Goal: Task Accomplishment & Management: Complete application form

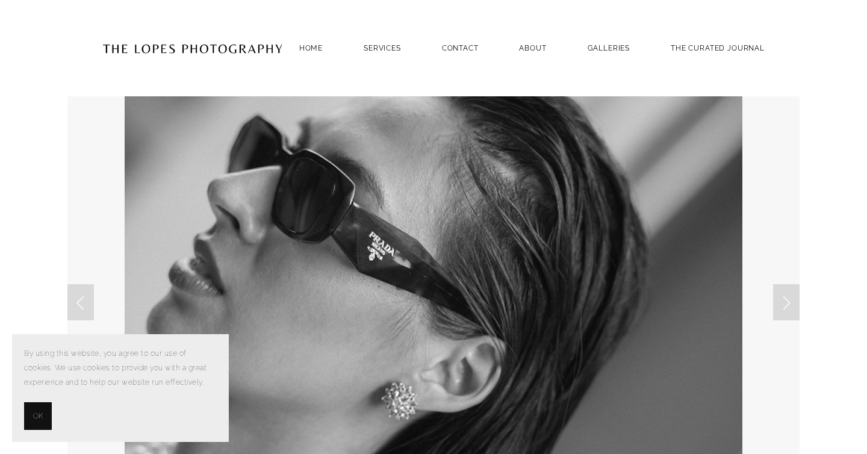
click at [38, 414] on span "OK" at bounding box center [38, 416] width 10 height 14
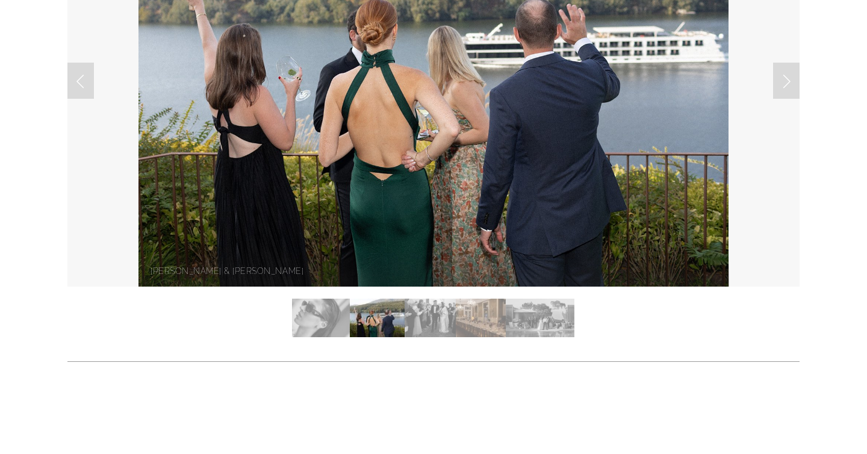
scroll to position [223, 0]
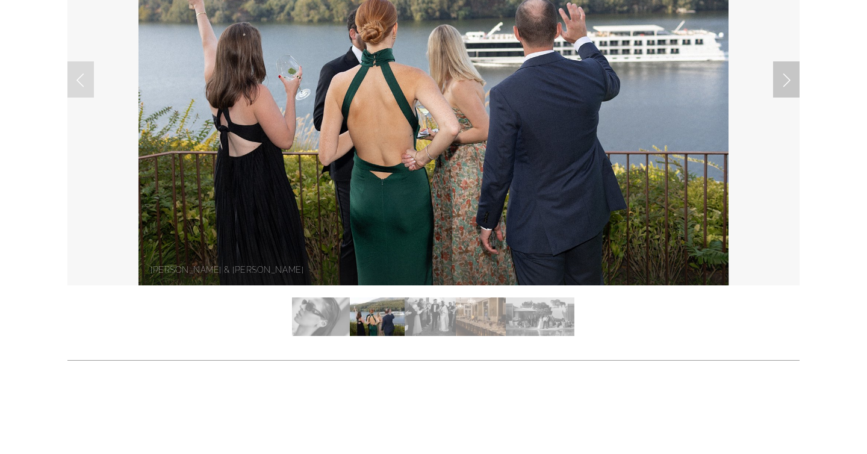
click at [778, 80] on link "Next Slide" at bounding box center [786, 79] width 26 height 36
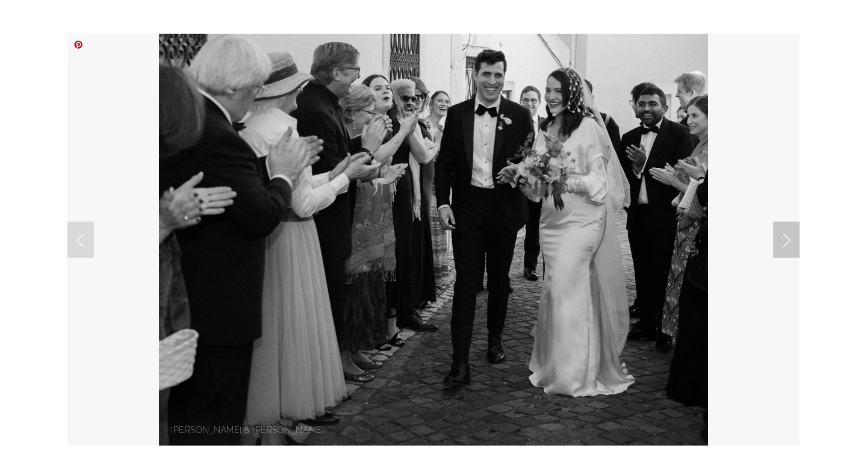
scroll to position [10, 0]
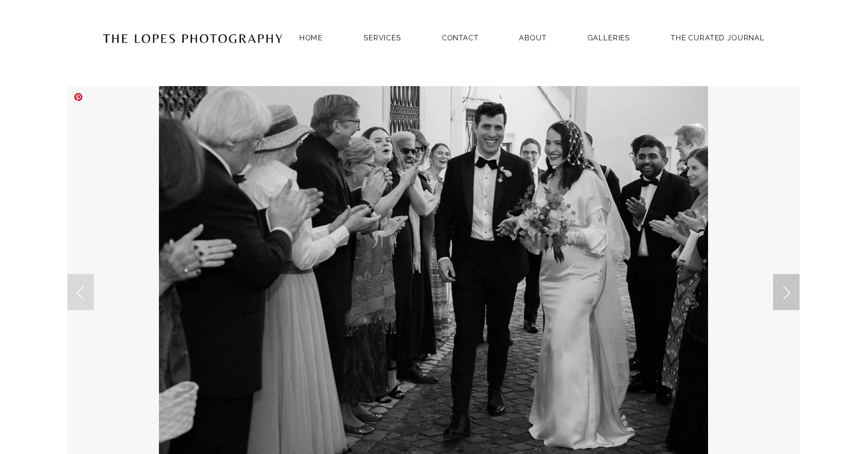
click at [786, 303] on link "Next Slide" at bounding box center [786, 292] width 26 height 36
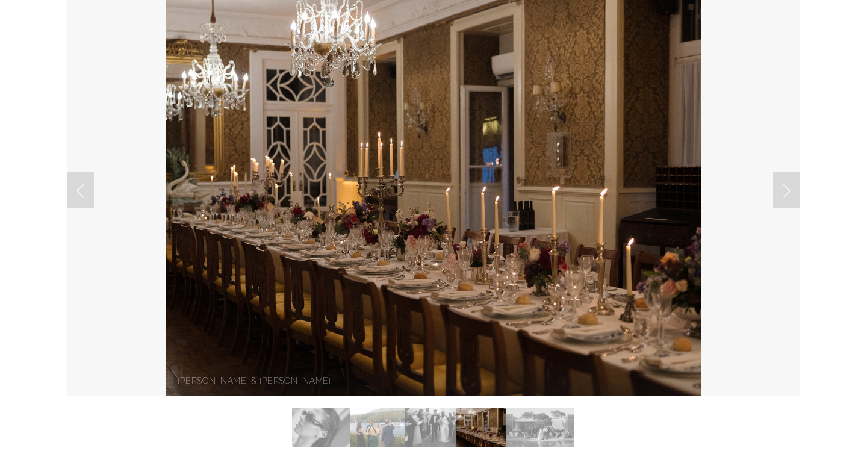
scroll to position [110, 0]
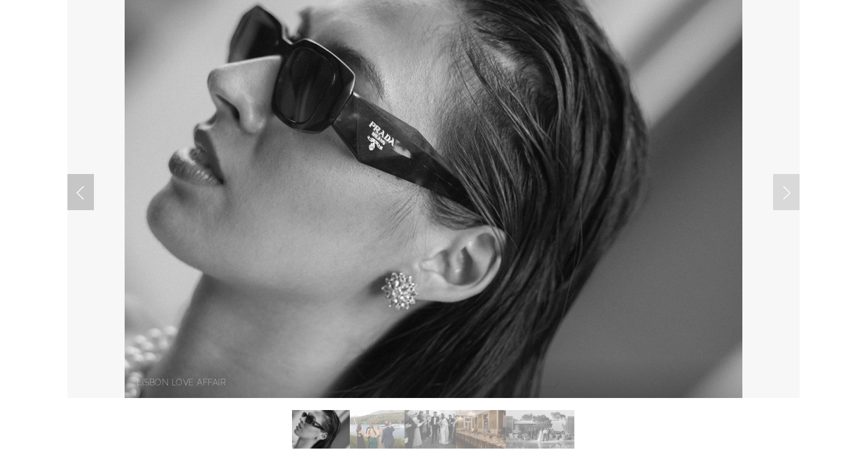
click at [76, 190] on link "Previous Slide" at bounding box center [80, 192] width 26 height 36
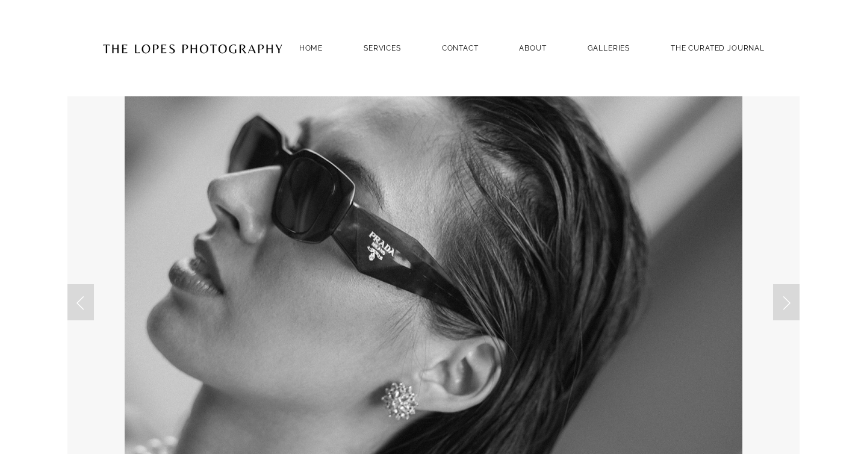
click at [605, 62] on div "Home SERVICES PHOTOGRAPHY PHOTOGRAPHY Contact ABOUT GALLERIES THE CURATED JOURN…" at bounding box center [433, 48] width 711 height 96
click at [605, 52] on link "GALLERIES" at bounding box center [609, 48] width 43 height 16
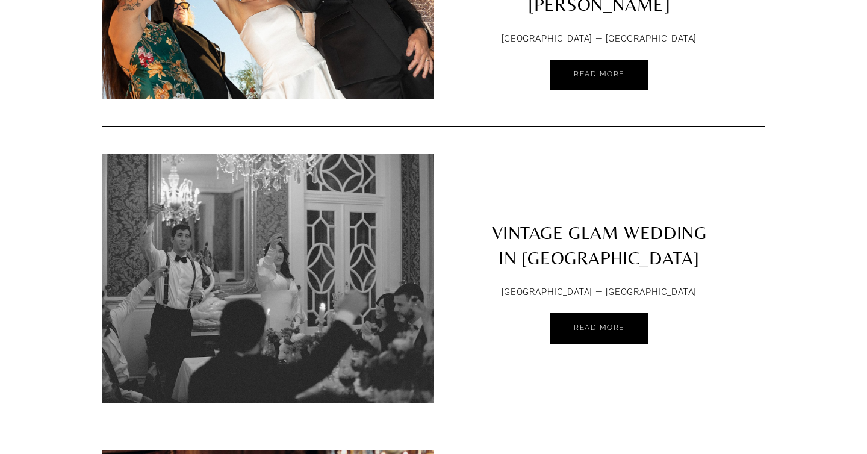
scroll to position [311, 0]
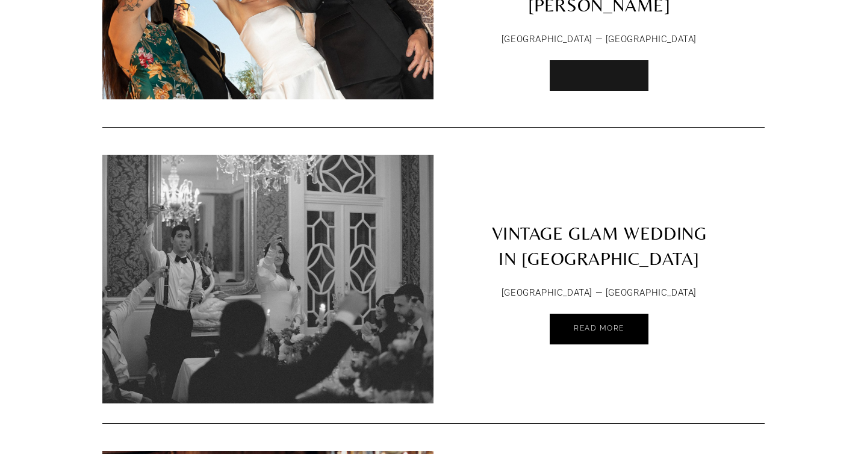
click at [597, 60] on link "Read More" at bounding box center [599, 75] width 99 height 31
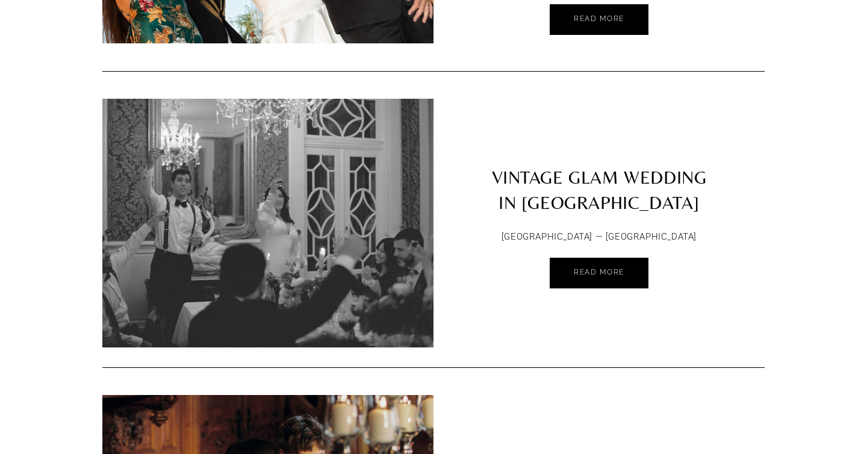
click at [604, 283] on div "LISBON — PORTUGAL Read More" at bounding box center [599, 263] width 331 height 69
click at [604, 268] on span "Read More" at bounding box center [599, 272] width 51 height 8
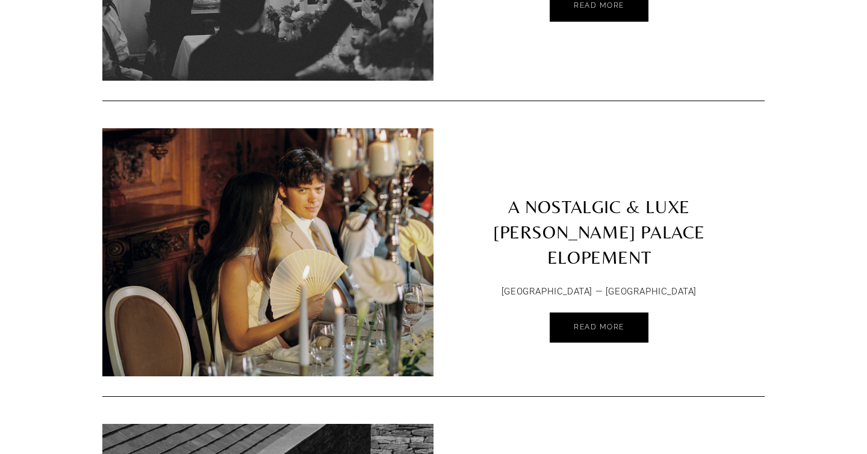
scroll to position [656, 0]
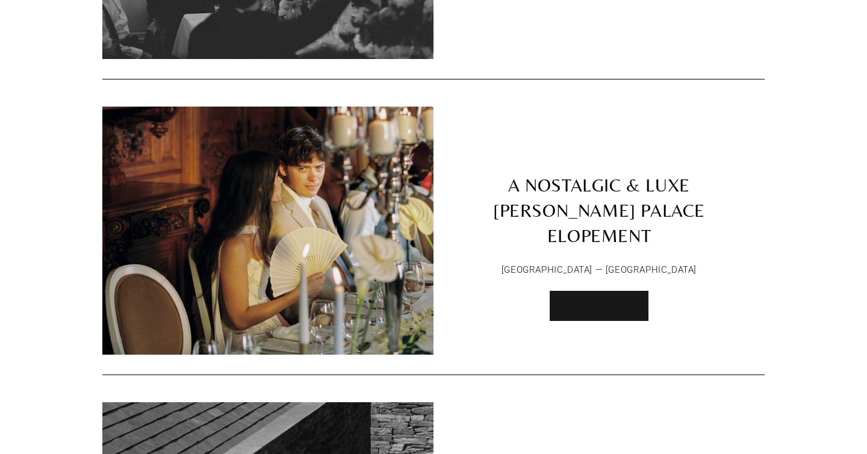
click at [586, 304] on link "Read More" at bounding box center [599, 306] width 99 height 31
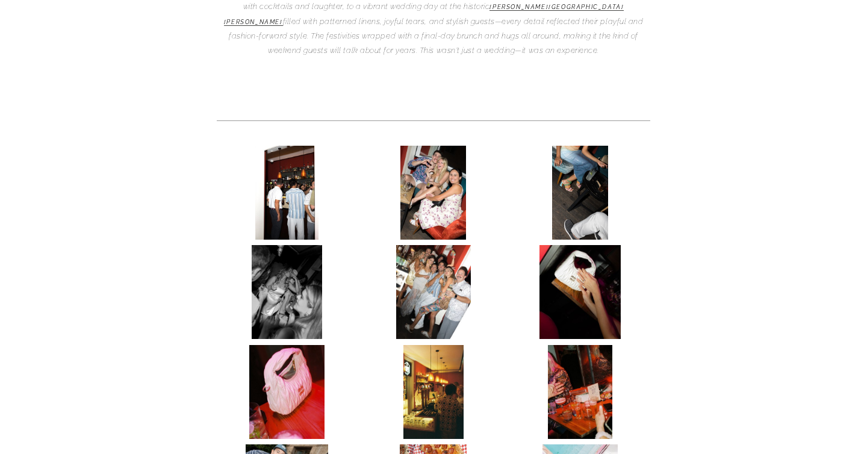
scroll to position [409, 0]
click at [294, 145] on img at bounding box center [286, 192] width 63 height 94
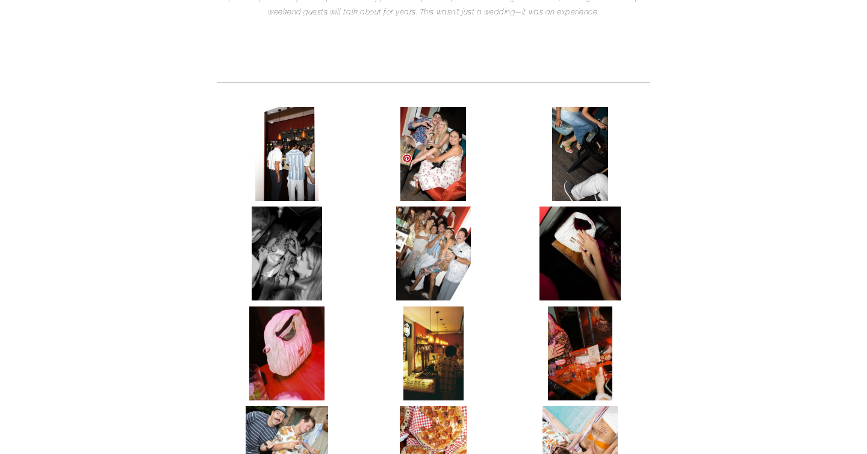
scroll to position [450, 0]
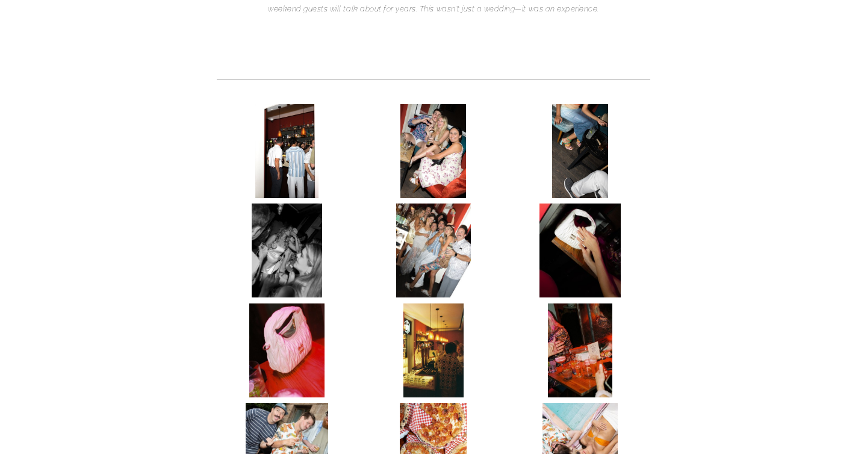
click at [277, 104] on img at bounding box center [286, 151] width 63 height 94
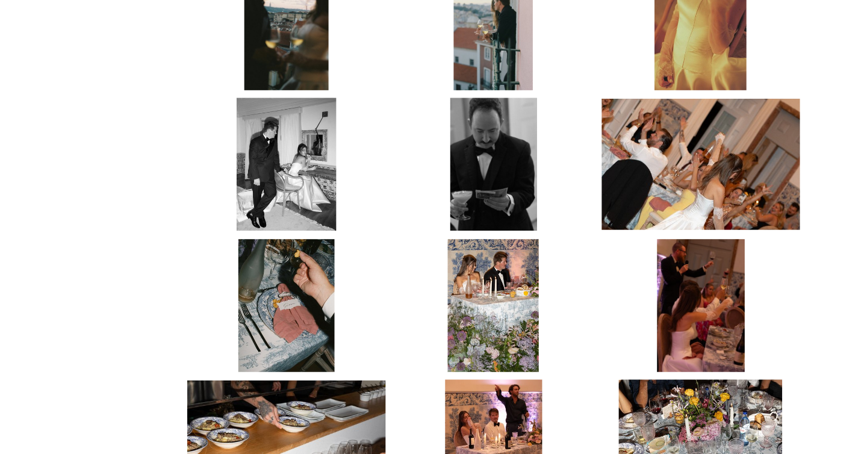
scroll to position [3667, 0]
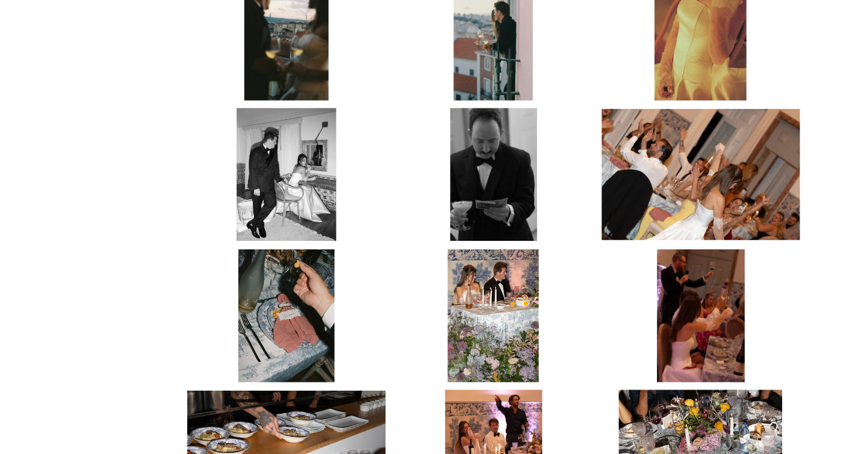
click at [293, 176] on img at bounding box center [287, 223] width 68 height 94
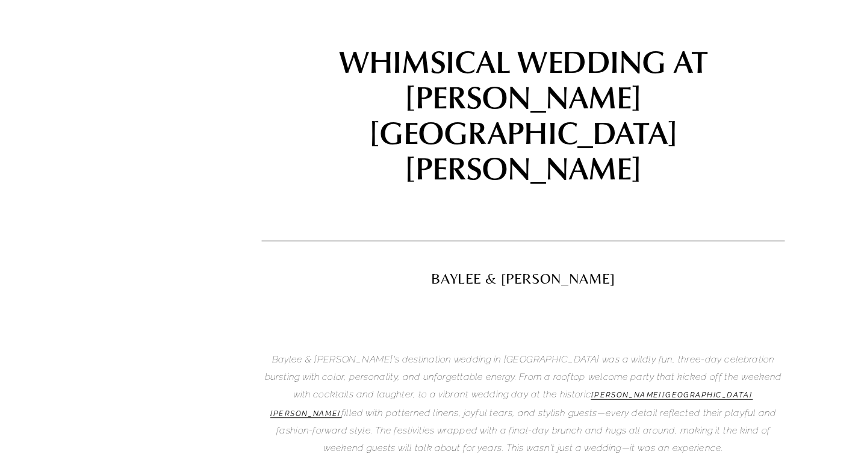
scroll to position [0, 0]
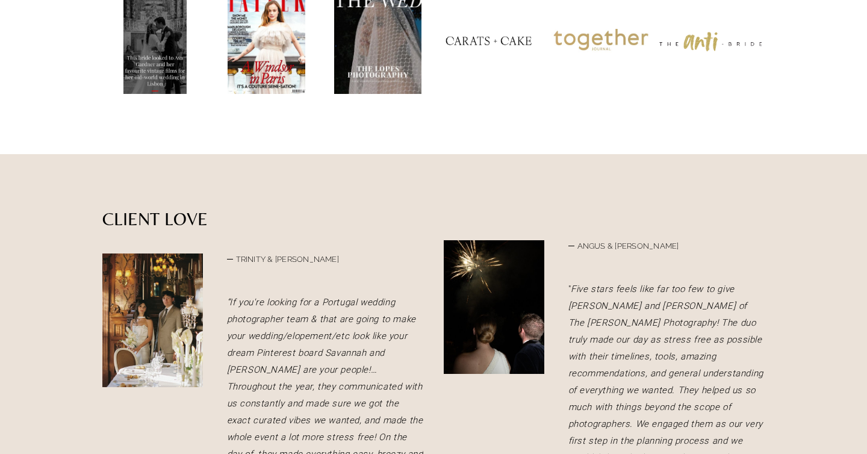
scroll to position [1469, 0]
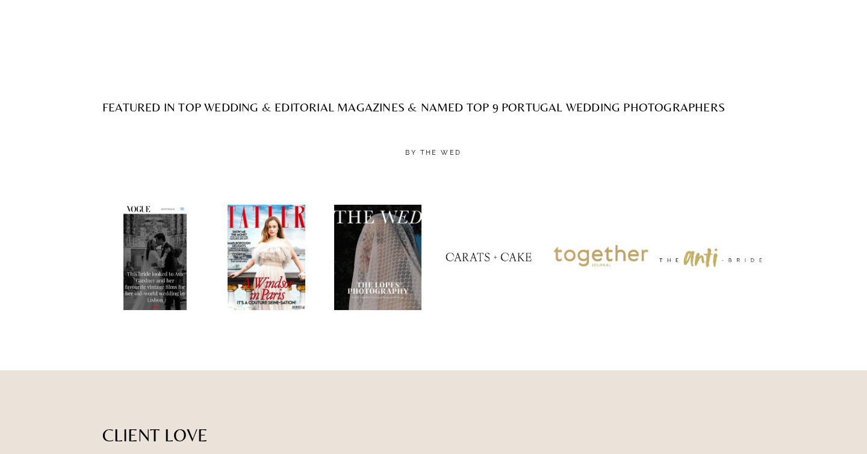
scroll to position [1753, 0]
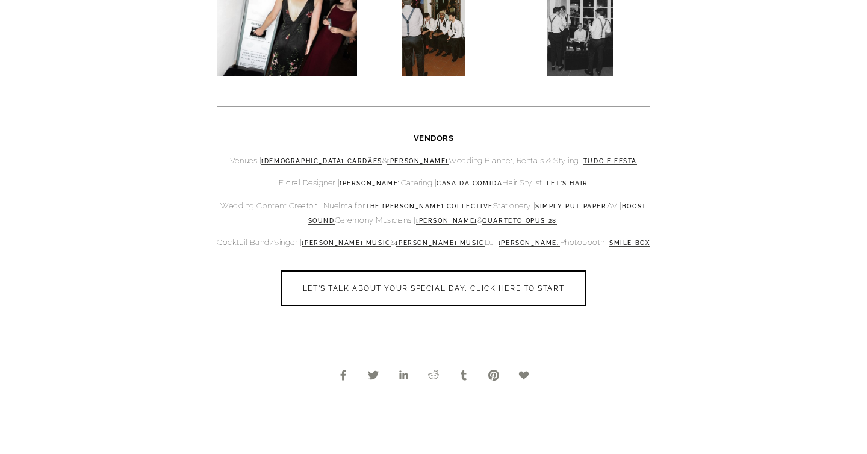
scroll to position [6367, 0]
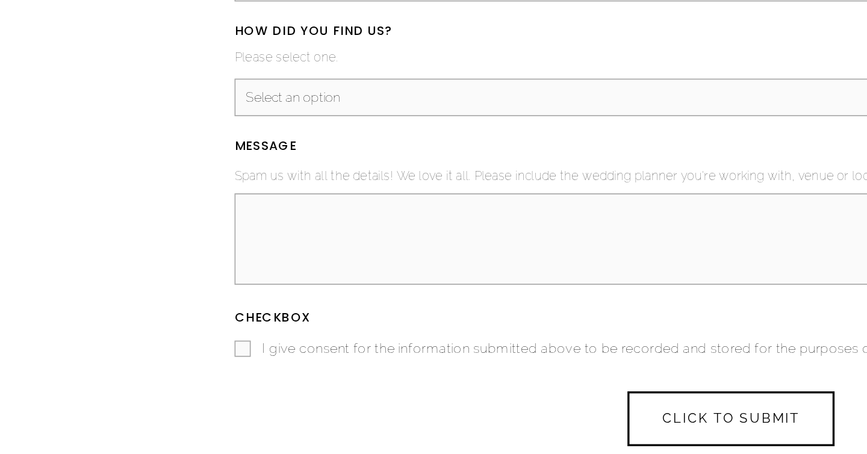
scroll to position [3402, 0]
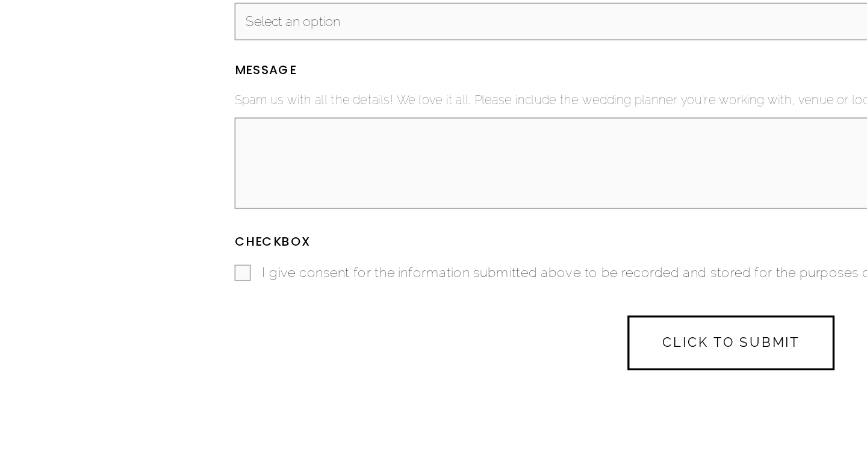
click at [348, 254] on textarea "MESSAGE (required)" at bounding box center [433, 281] width 589 height 54
paste textarea "Dear [PERSON_NAME], My partner and I are getting marrien in [GEOGRAPHIC_DATA] i…"
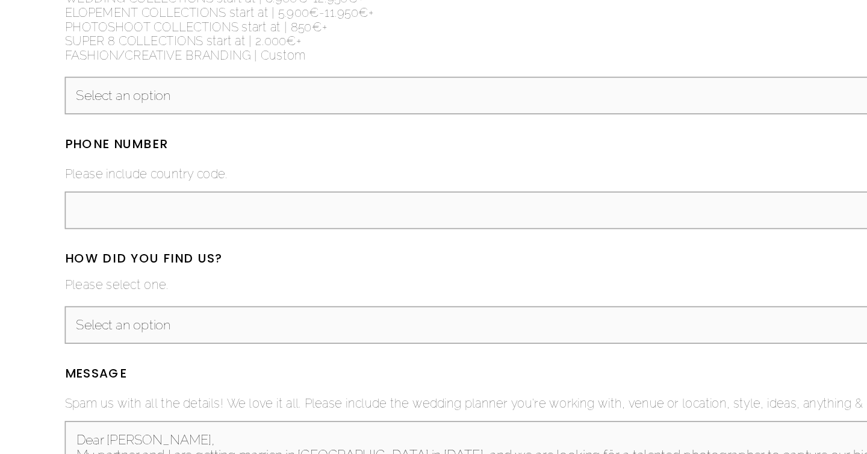
scroll to position [3224, 0]
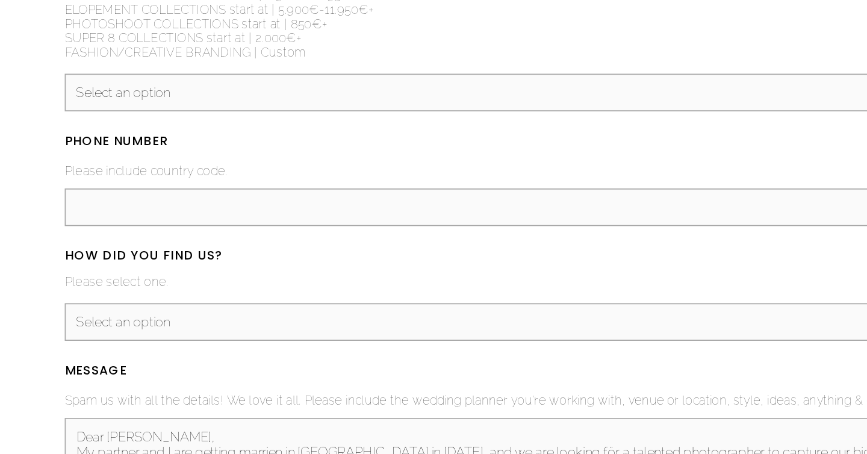
drag, startPoint x: 193, startPoint y: 398, endPoint x: 150, endPoint y: 397, distance: 43.4
click at [150, 432] on textarea "Dear [PERSON_NAME], My partner and I are getting marrien in [GEOGRAPHIC_DATA] i…" at bounding box center [433, 459] width 589 height 54
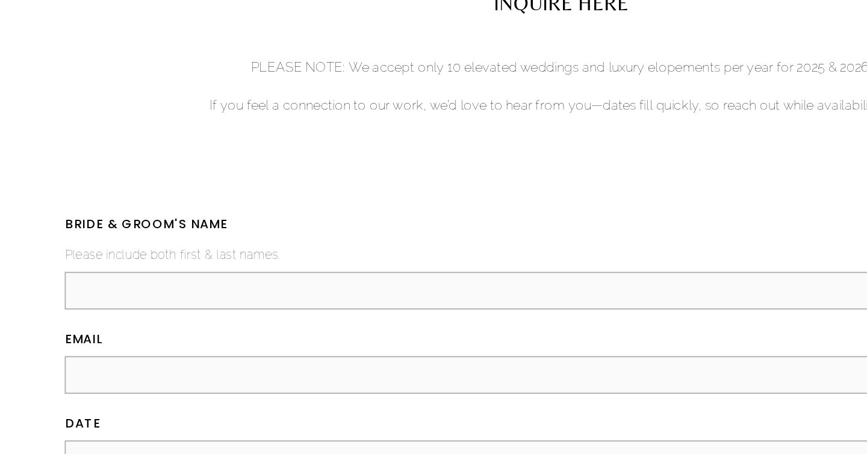
scroll to position [3084, 0]
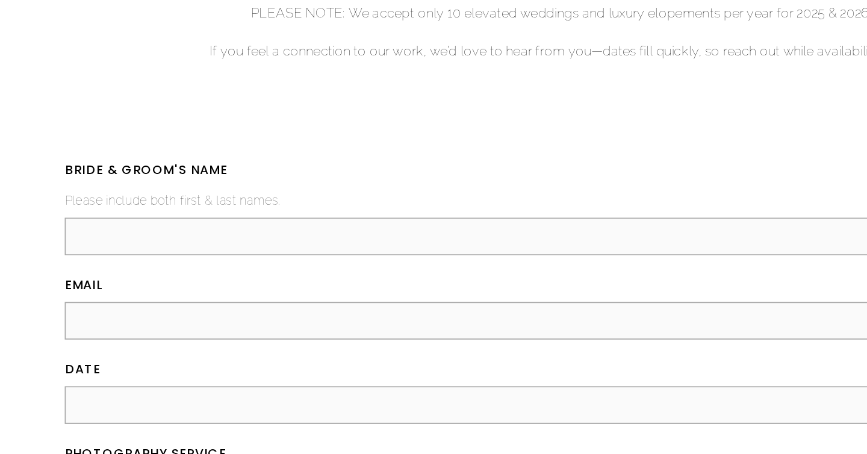
type textarea "Hello, My partner and I are getting marrien in [GEOGRAPHIC_DATA] in [DATE], and…"
click at [164, 167] on input "BRIDE & GROOM'S NAME (required)" at bounding box center [433, 178] width 589 height 22
type input "[PERSON_NAME], [PERSON_NAME]"
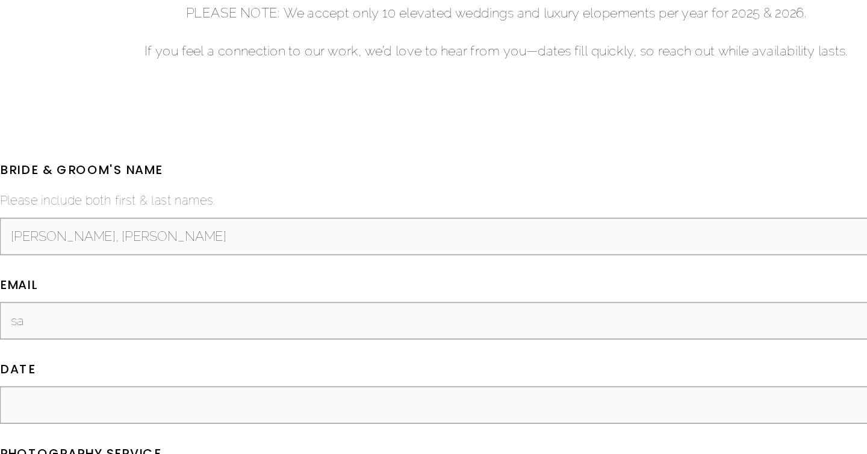
type input "[PERSON_NAME][EMAIL_ADDRESS][DOMAIN_NAME]"
type input "[PHONE_NUMBER]"
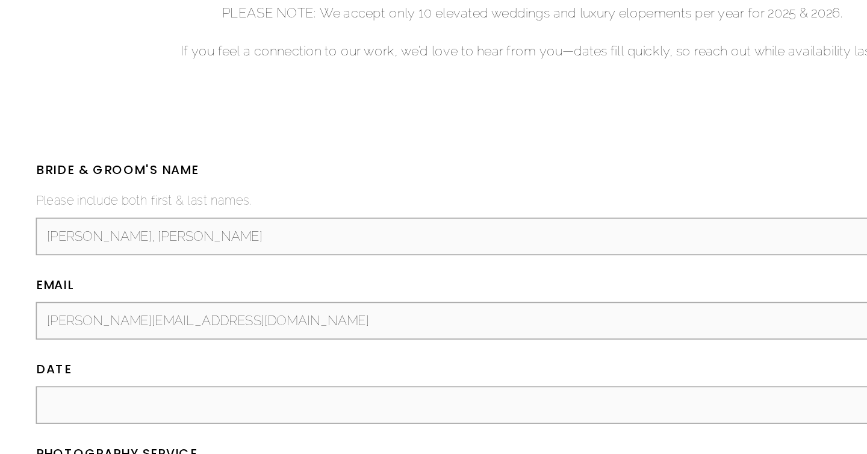
click at [237, 267] on input "DATE (required)" at bounding box center [433, 278] width 589 height 22
type input "2"
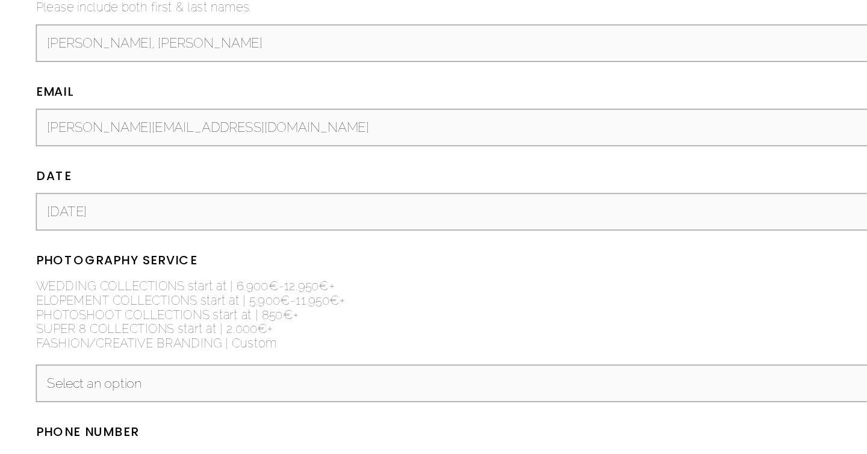
type input "[DATE]"
click at [250, 369] on select "Select an option Elopement, Civil or Micro Wedding | Less than 50 guests Mid-Si…" at bounding box center [433, 380] width 589 height 22
select select "Mid-Size Wedding | 50-200 guests"
click at [139, 369] on select "Select an option Elopement, Civil or Micro Wedding | Less than 50 guests Mid-Si…" at bounding box center [433, 380] width 589 height 22
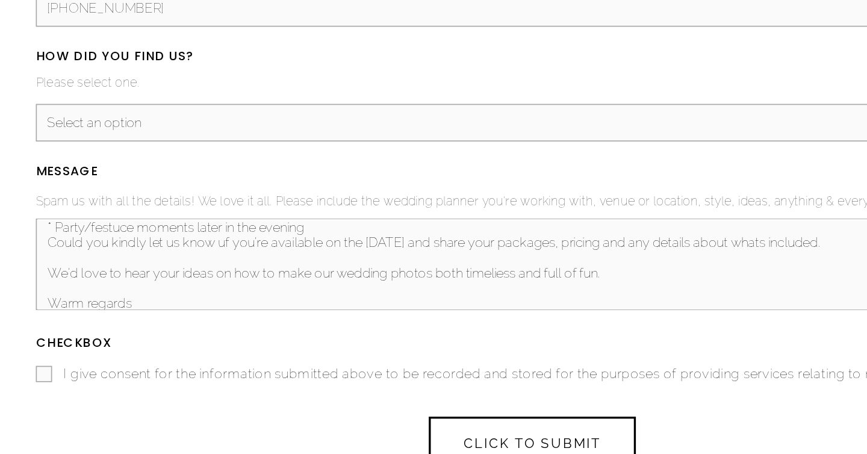
scroll to position [96, 0]
click at [164, 402] on span "I give consent for the information submitted above to be recorded and stored fo…" at bounding box center [412, 406] width 515 height 9
click at [149, 402] on input "I give consent for the information submitted above to be recorded and stored fo…" at bounding box center [144, 407] width 10 height 10
checkbox input "true"
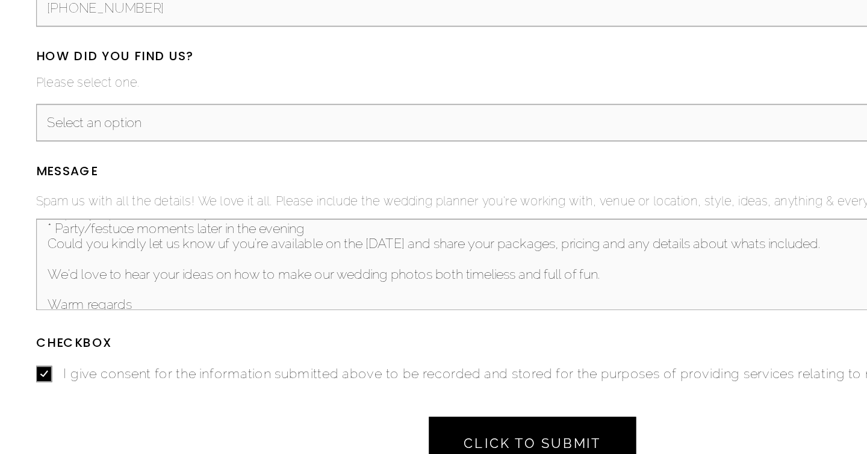
click at [394, 443] on span "CLICK TO SUBMIT" at bounding box center [433, 447] width 81 height 9
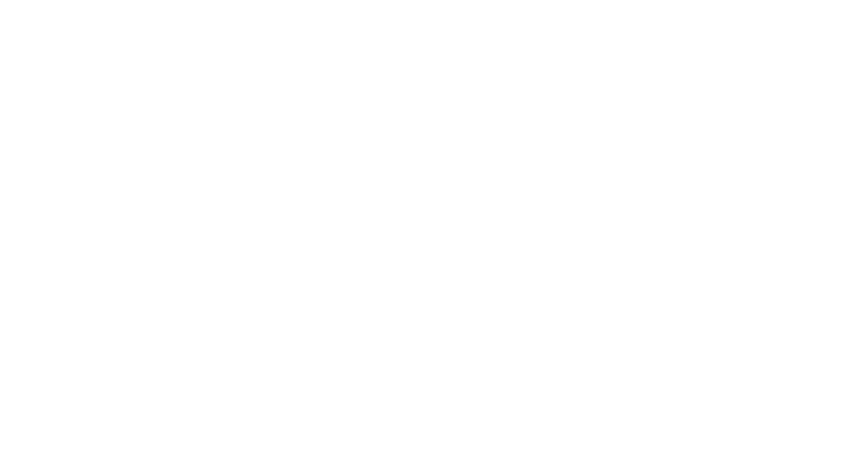
scroll to position [3078, 0]
